Goal: Information Seeking & Learning: Learn about a topic

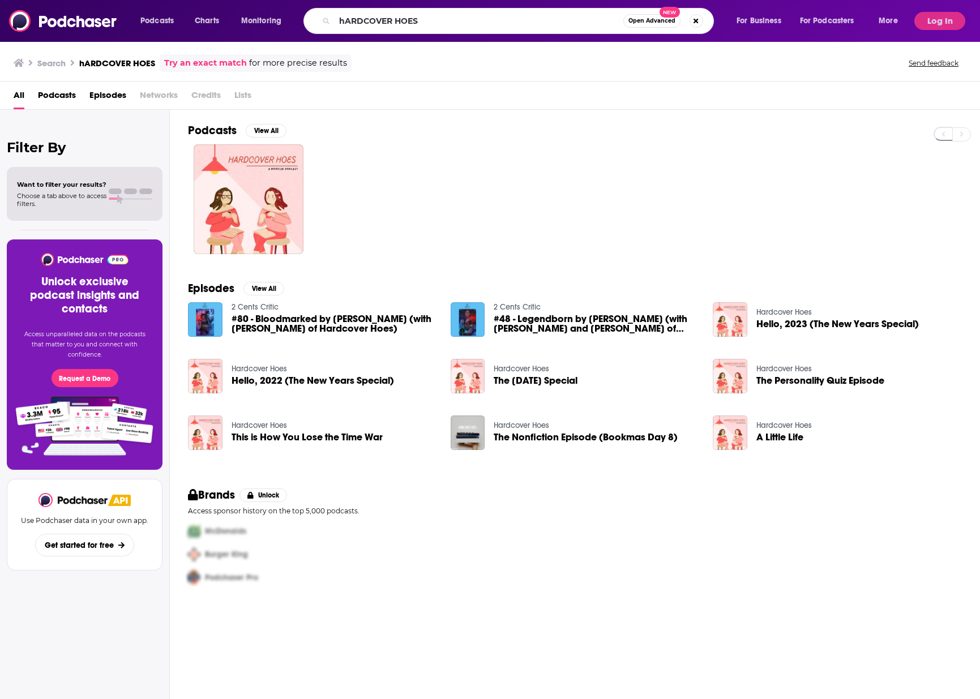
drag, startPoint x: 339, startPoint y: 20, endPoint x: 480, endPoint y: 12, distance: 141.2
click at [480, 12] on input "hARDCOVER HOES" at bounding box center [478, 21] width 289 height 18
type input "bookmaven"
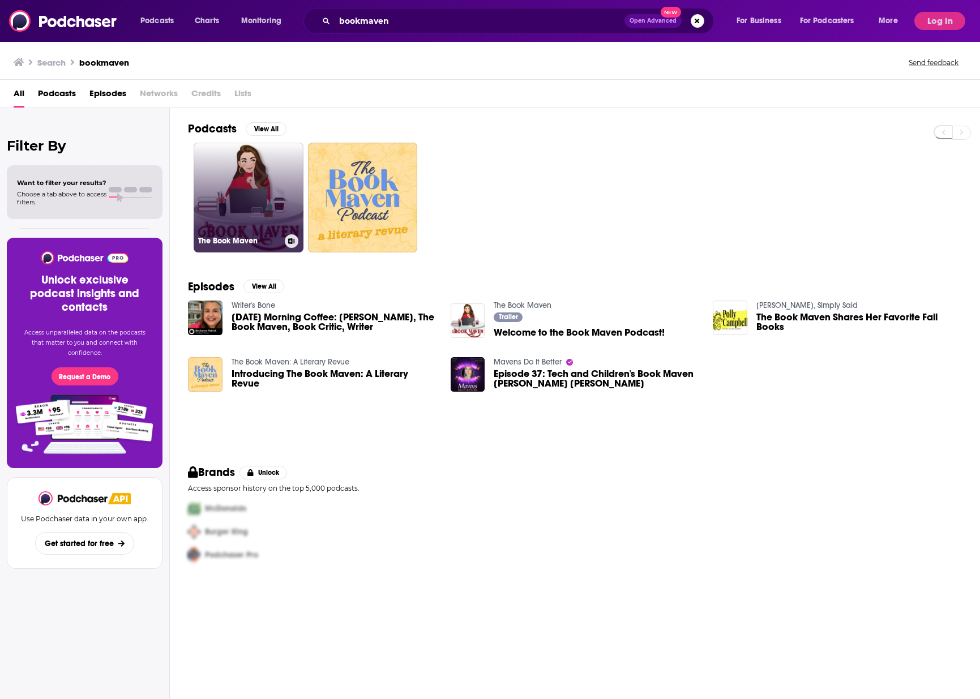
click at [243, 201] on link "The Book Maven" at bounding box center [249, 198] width 110 height 110
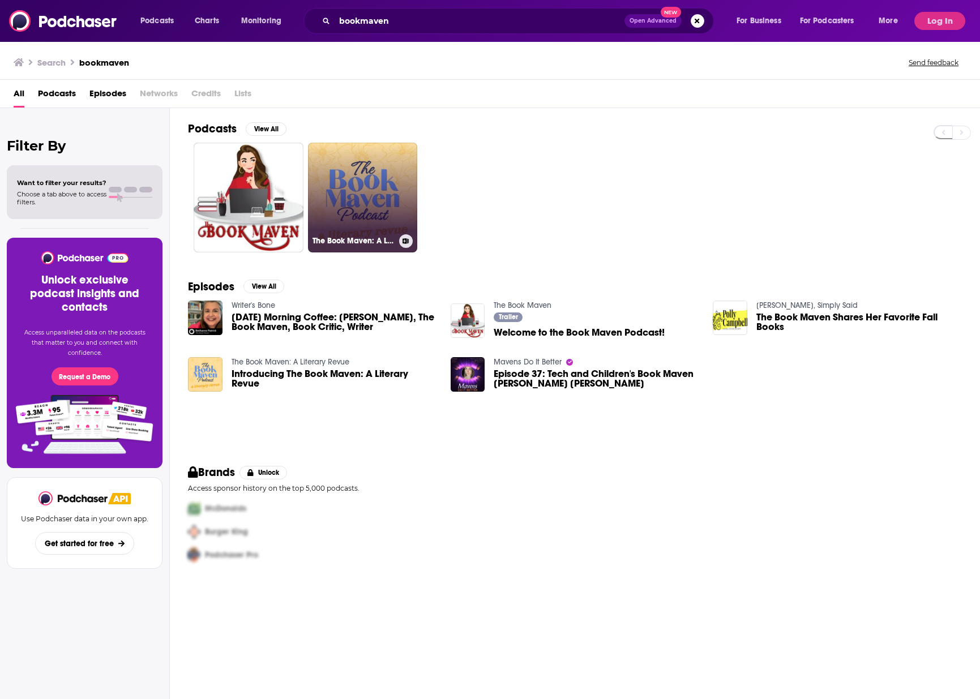
click at [372, 198] on link "The Book Maven: A Literary Revue" at bounding box center [363, 198] width 110 height 110
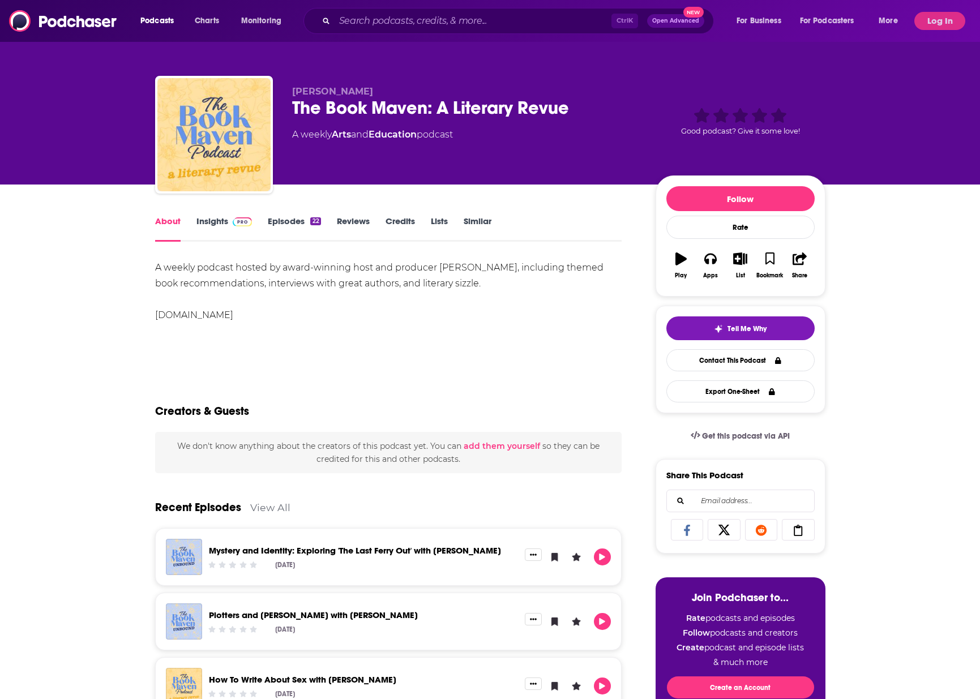
click at [209, 221] on link "Insights" at bounding box center [224, 229] width 56 height 26
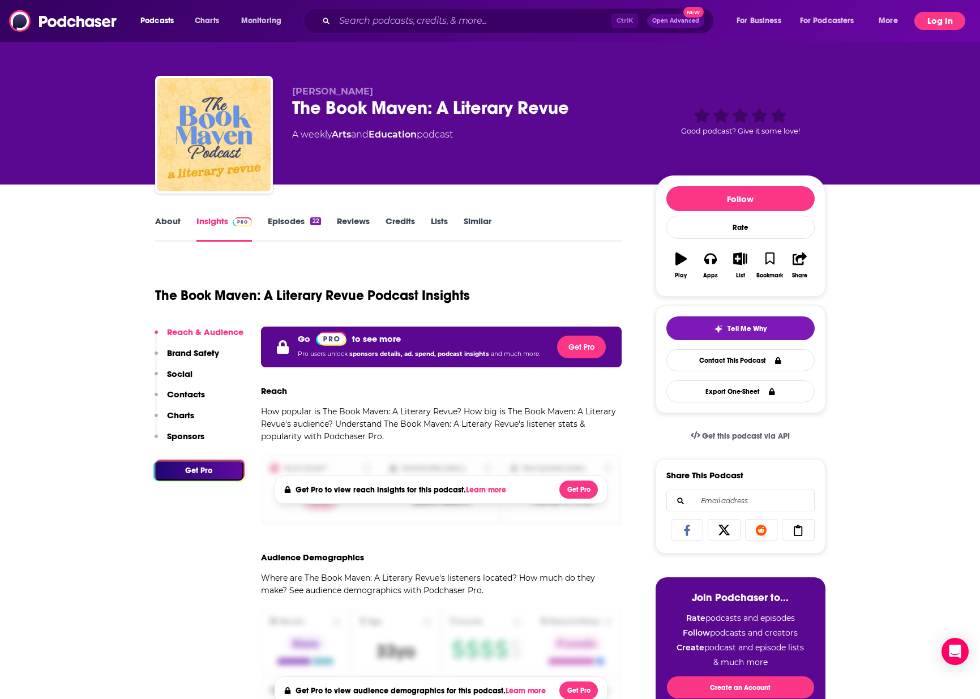
click at [933, 22] on button "Log In" at bounding box center [939, 21] width 51 height 18
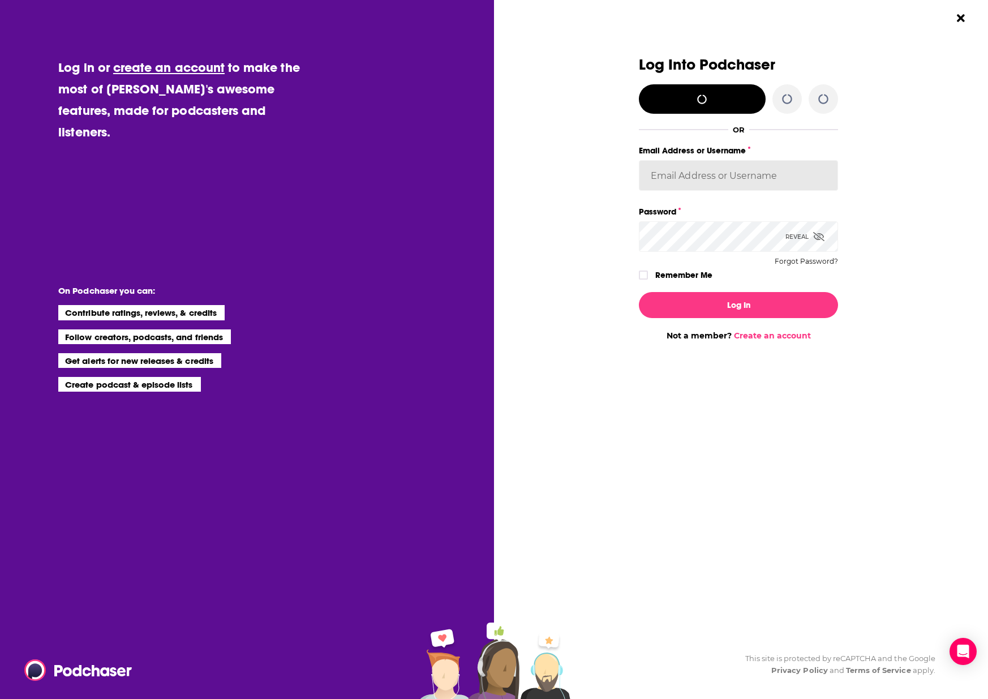
type input "[PERSON_NAME][EMAIL_ADDRESS][DOMAIN_NAME]"
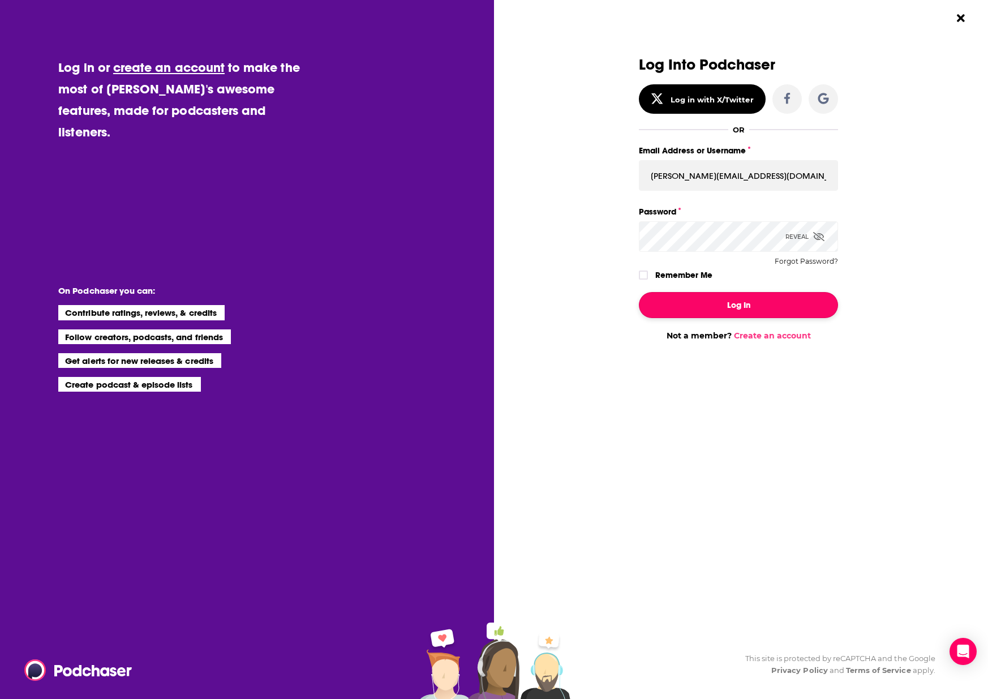
click at [722, 305] on button "Log In" at bounding box center [738, 305] width 199 height 26
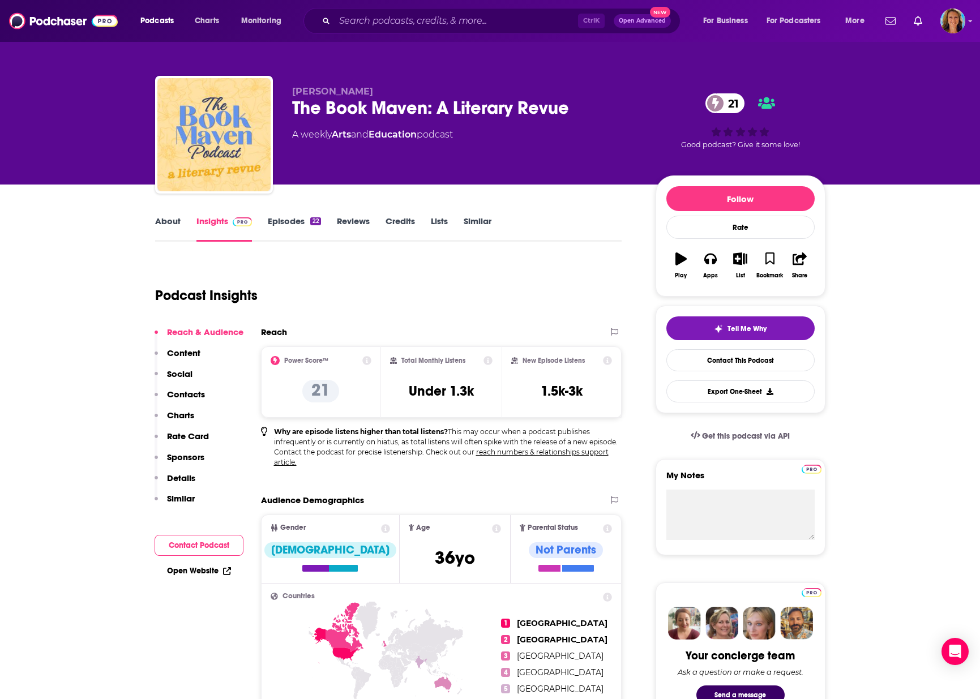
click at [213, 222] on link "Insights" at bounding box center [224, 229] width 56 height 26
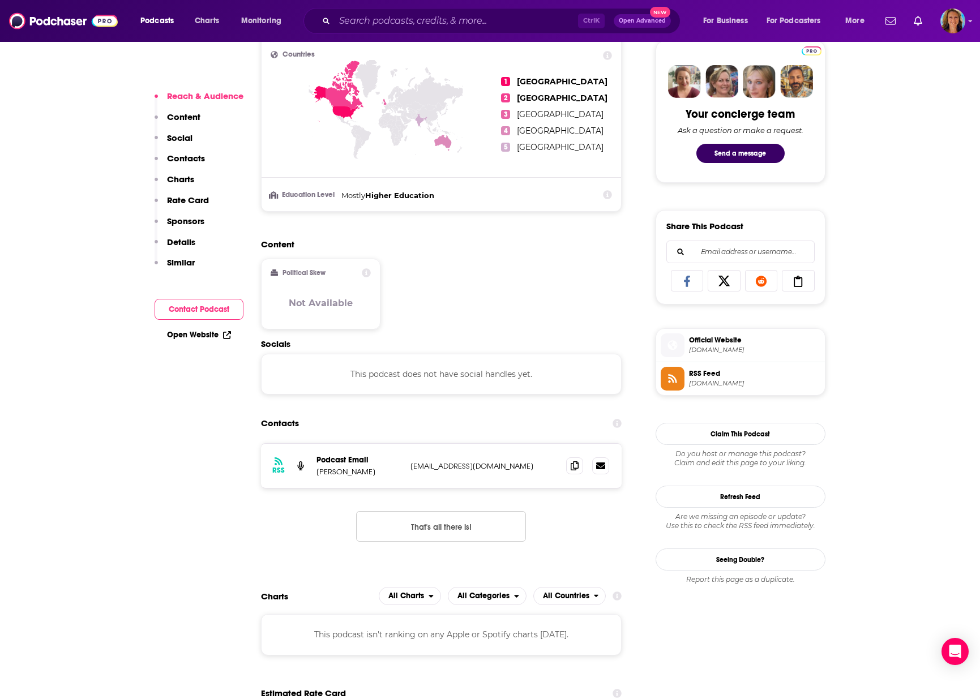
scroll to position [566, 0]
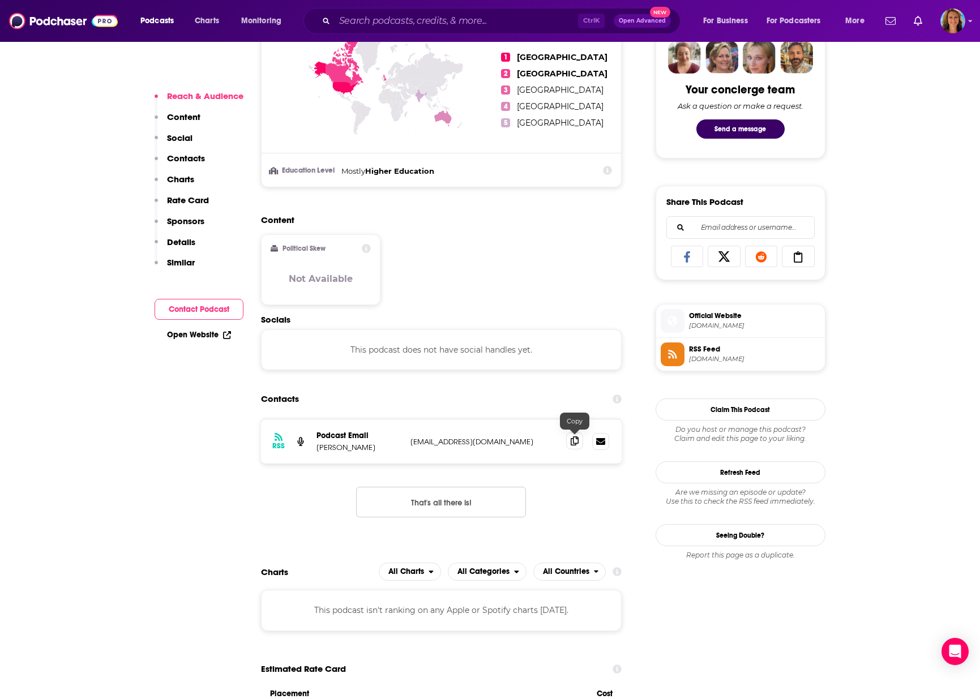
click at [574, 439] on icon at bounding box center [574, 440] width 8 height 9
